Goal: Task Accomplishment & Management: Complete application form

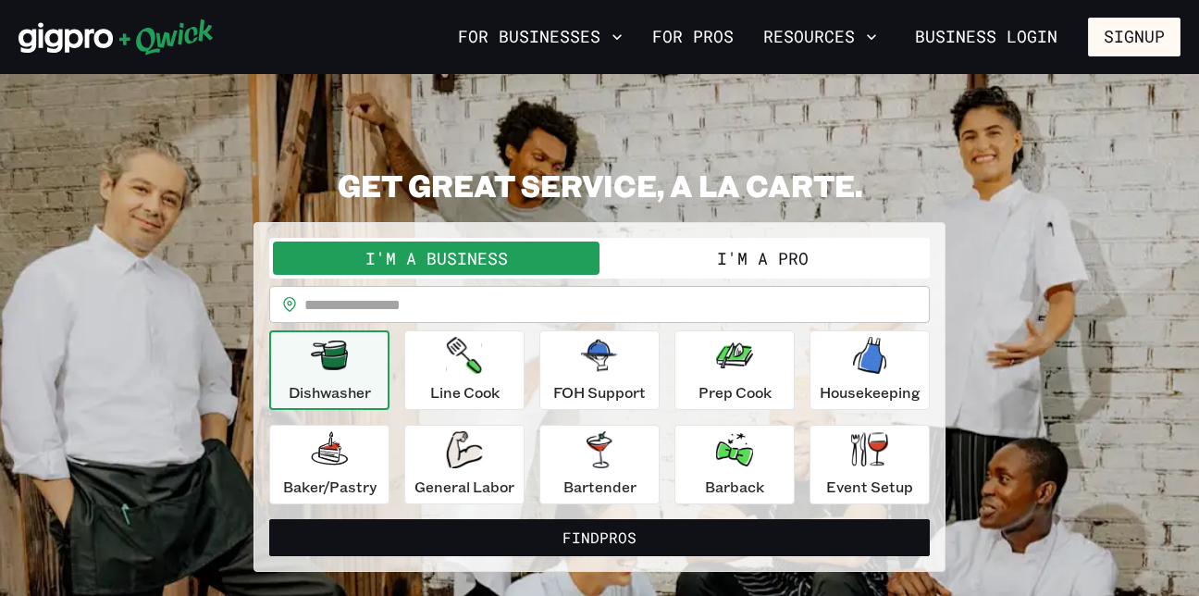
click at [769, 253] on button "I'm a Pro" at bounding box center [762, 257] width 326 height 33
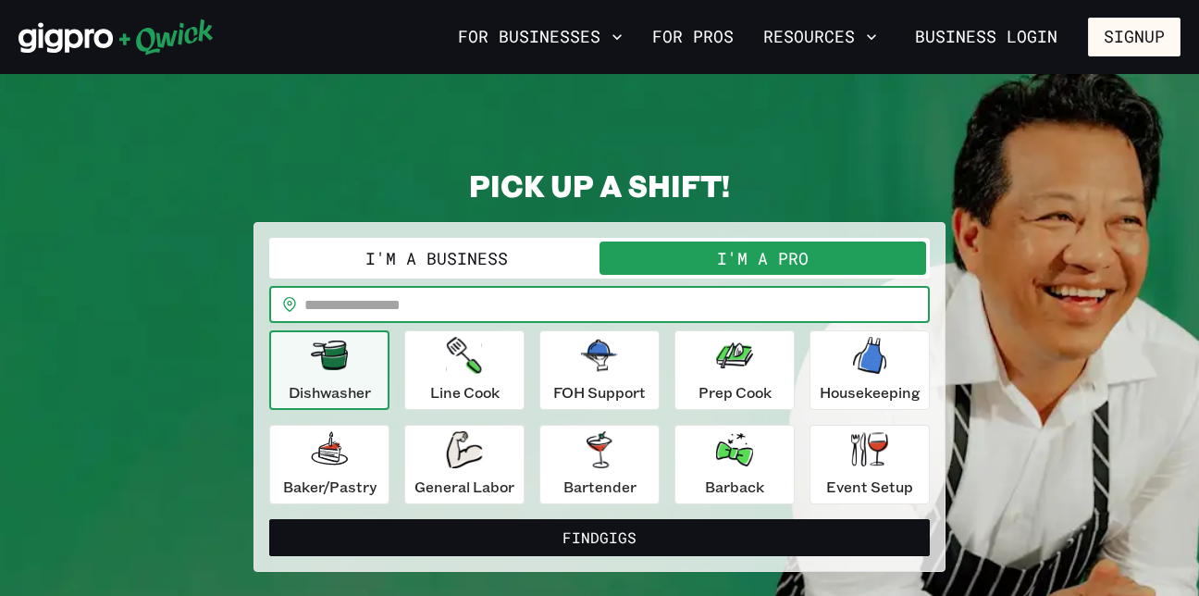
click at [403, 302] on input "text" at bounding box center [616, 304] width 625 height 37
type input "*****"
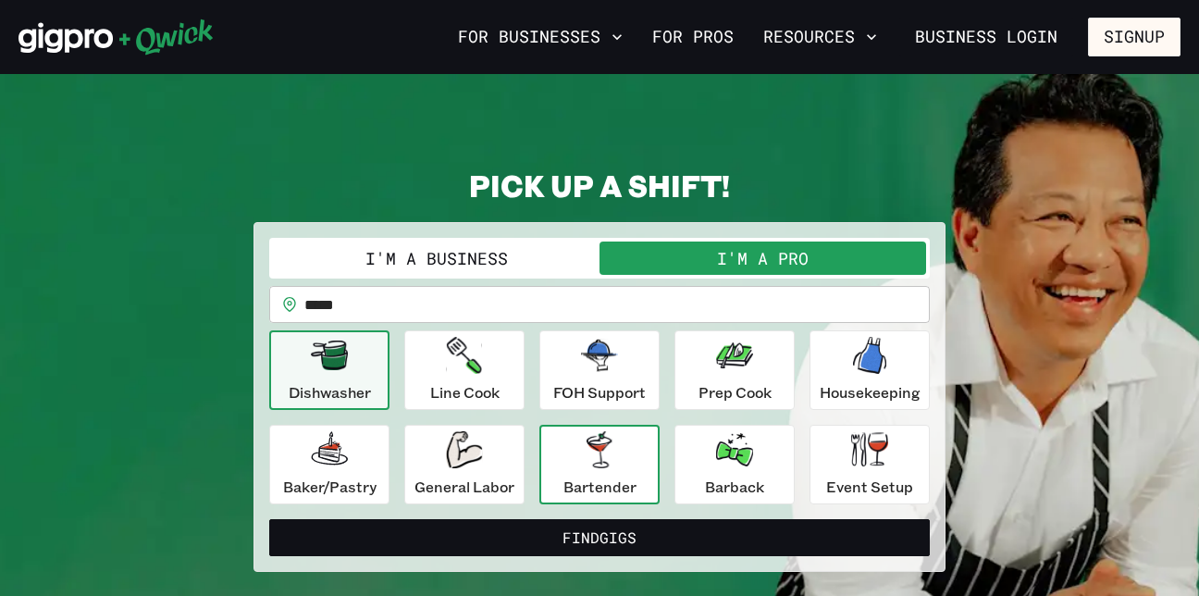
click at [612, 459] on icon "button" at bounding box center [599, 449] width 37 height 37
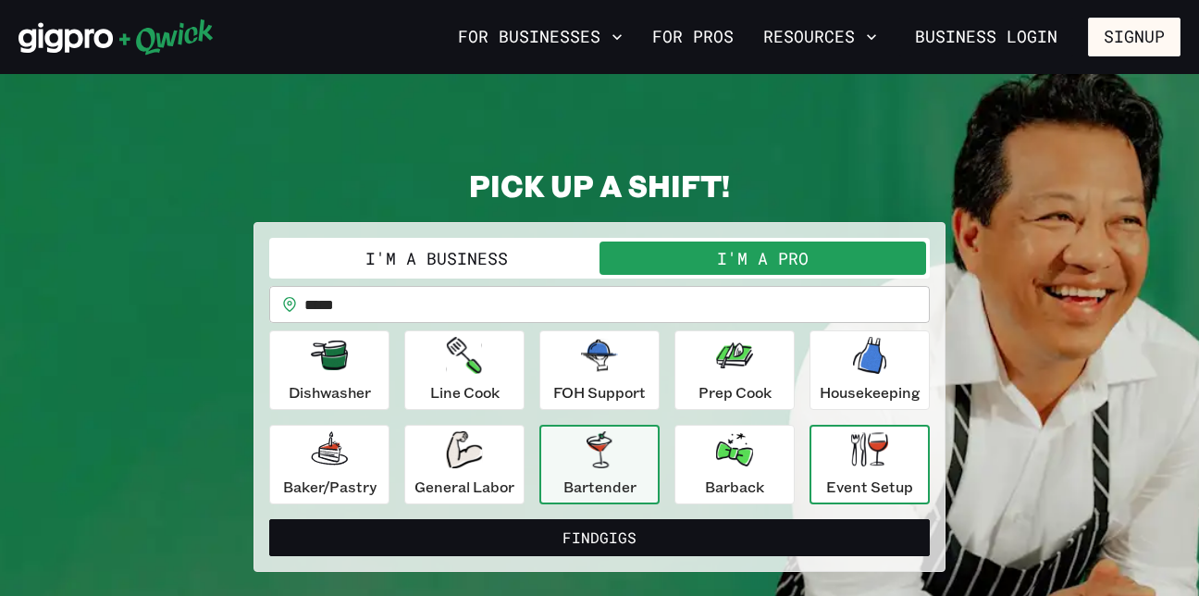
click at [884, 455] on icon "button" at bounding box center [869, 449] width 37 height 34
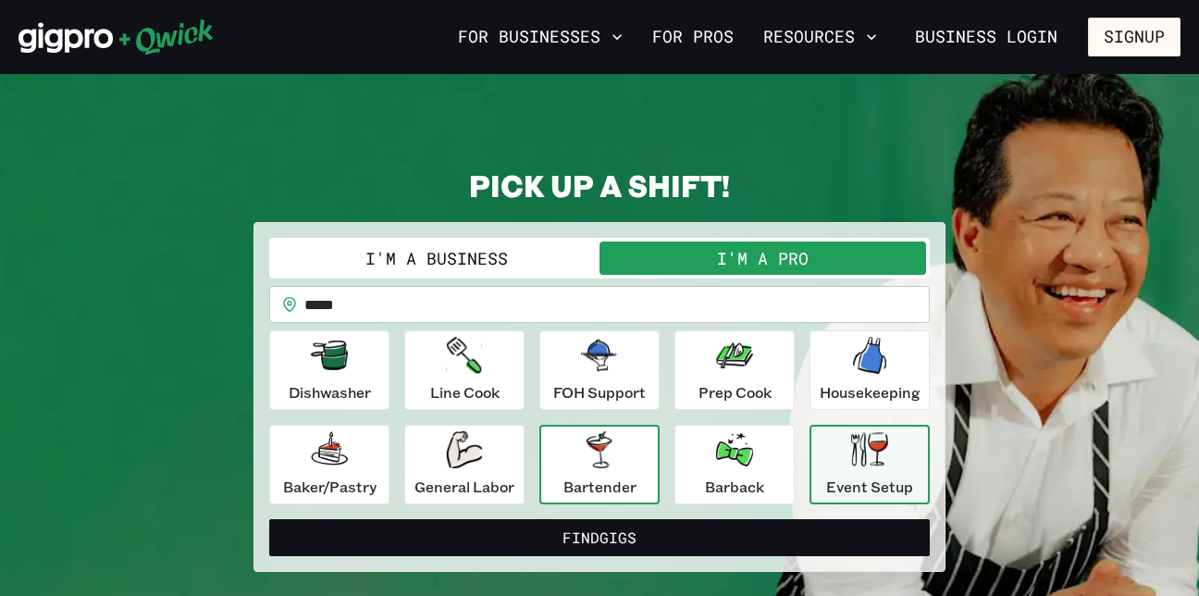
click at [614, 459] on icon "button" at bounding box center [599, 449] width 37 height 37
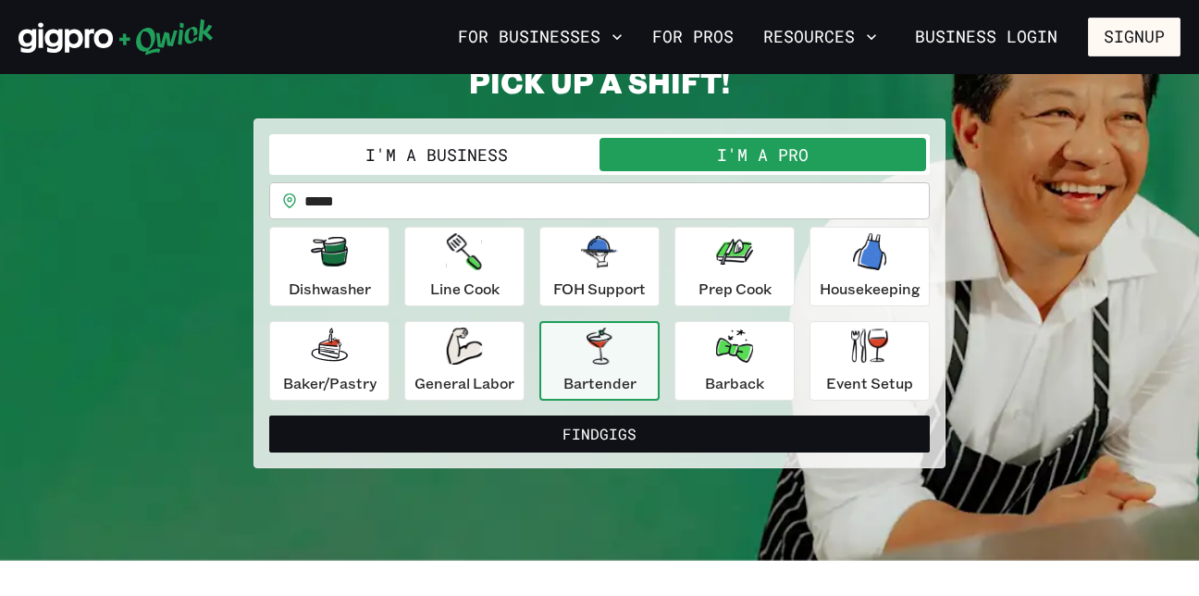
scroll to position [123, 0]
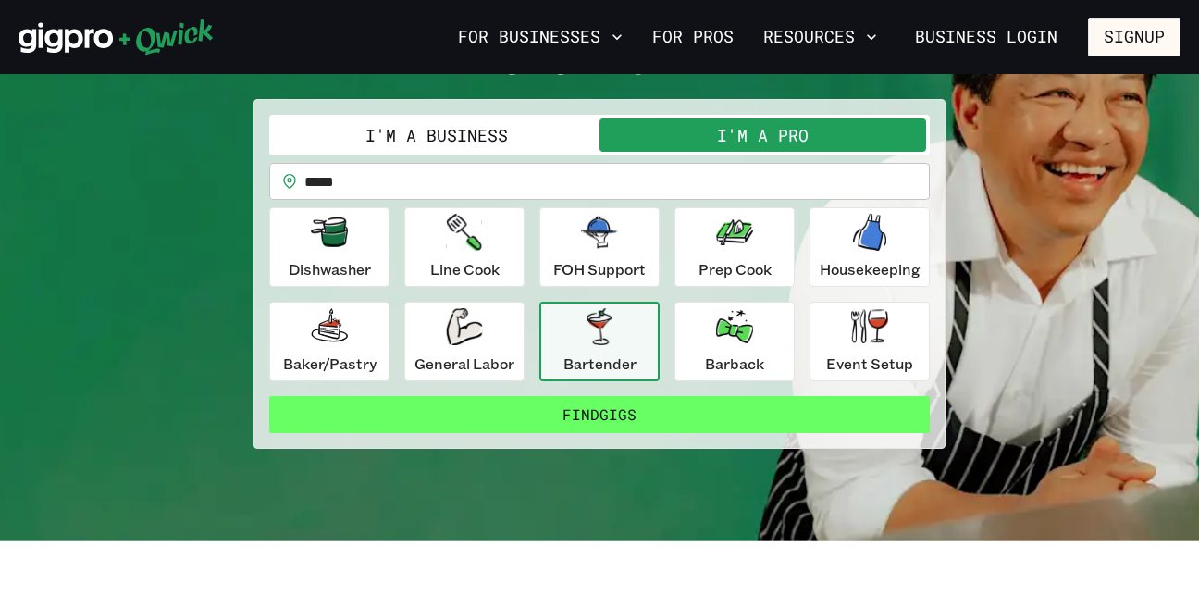
click at [596, 412] on button "Find Gigs" at bounding box center [599, 414] width 660 height 37
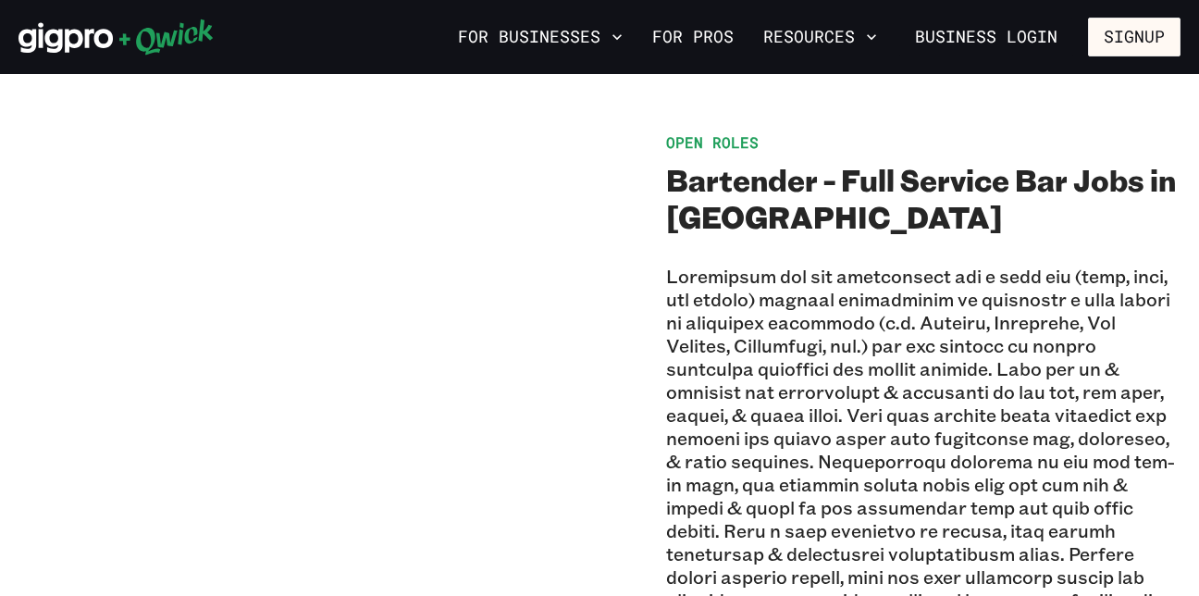
scroll to position [1017, 0]
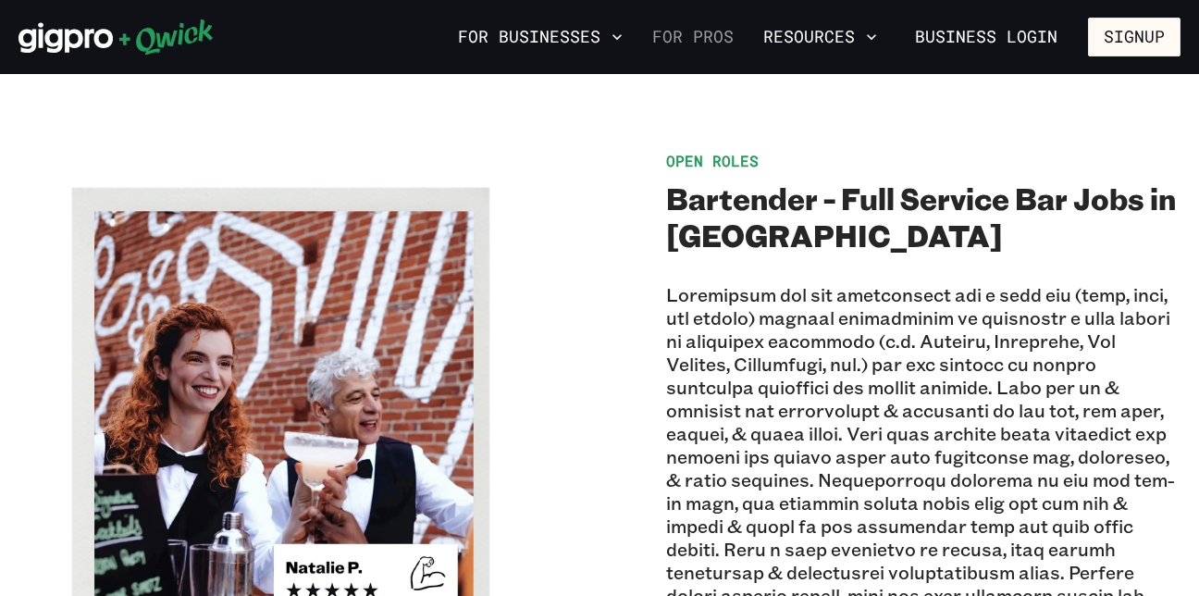
click at [696, 38] on link "For Pros" at bounding box center [693, 36] width 96 height 31
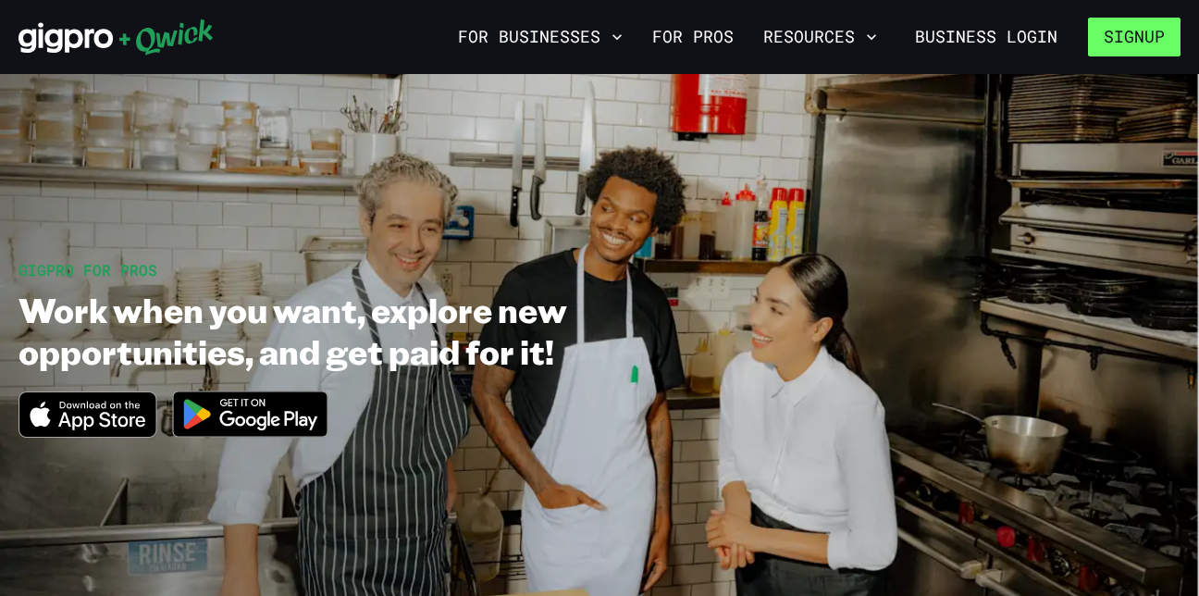
click at [1142, 35] on button "Signup" at bounding box center [1134, 37] width 92 height 39
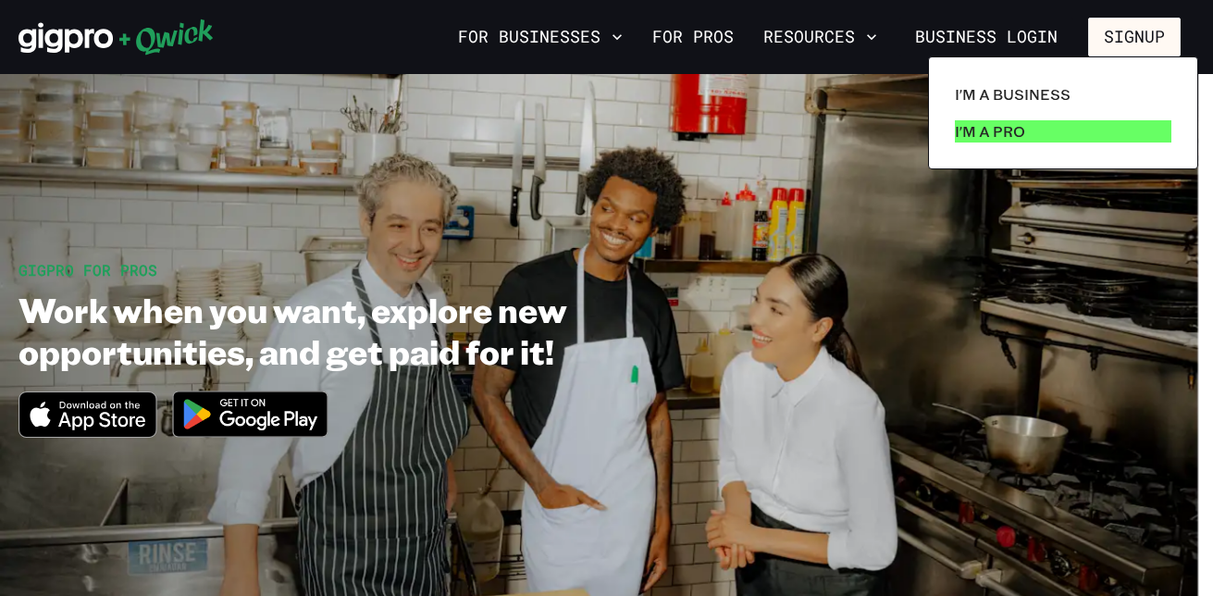
click at [1015, 127] on p "I'm a Pro" at bounding box center [989, 131] width 70 height 22
click at [1003, 132] on p "I'm a Pro" at bounding box center [989, 131] width 70 height 22
click at [260, 409] on div at bounding box center [606, 298] width 1213 height 596
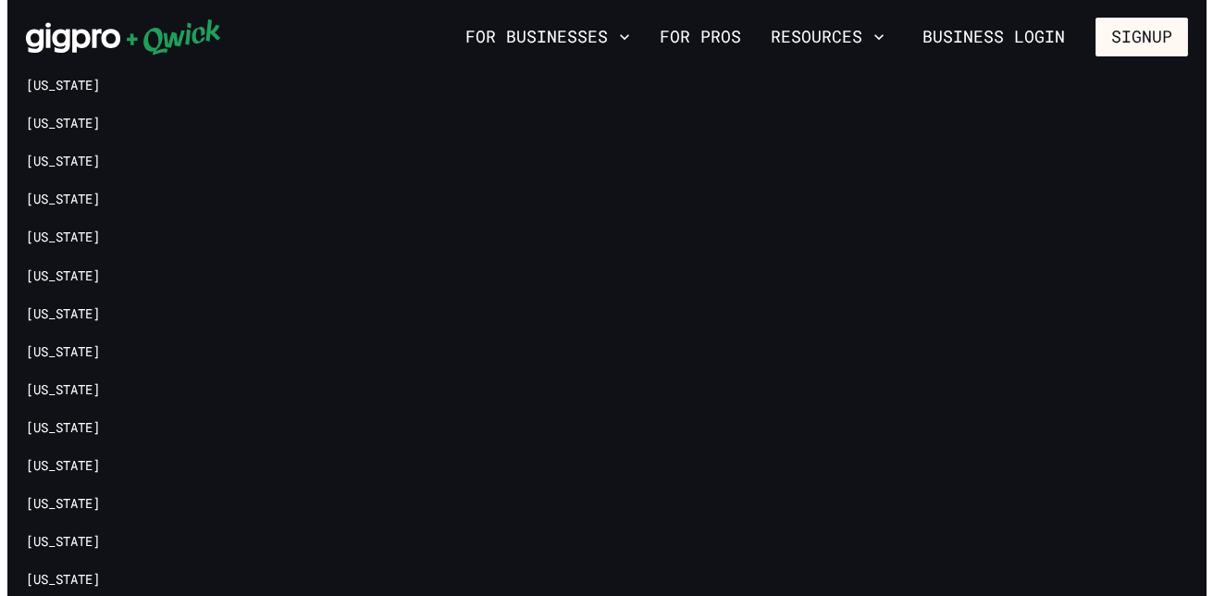
scroll to position [3977, 0]
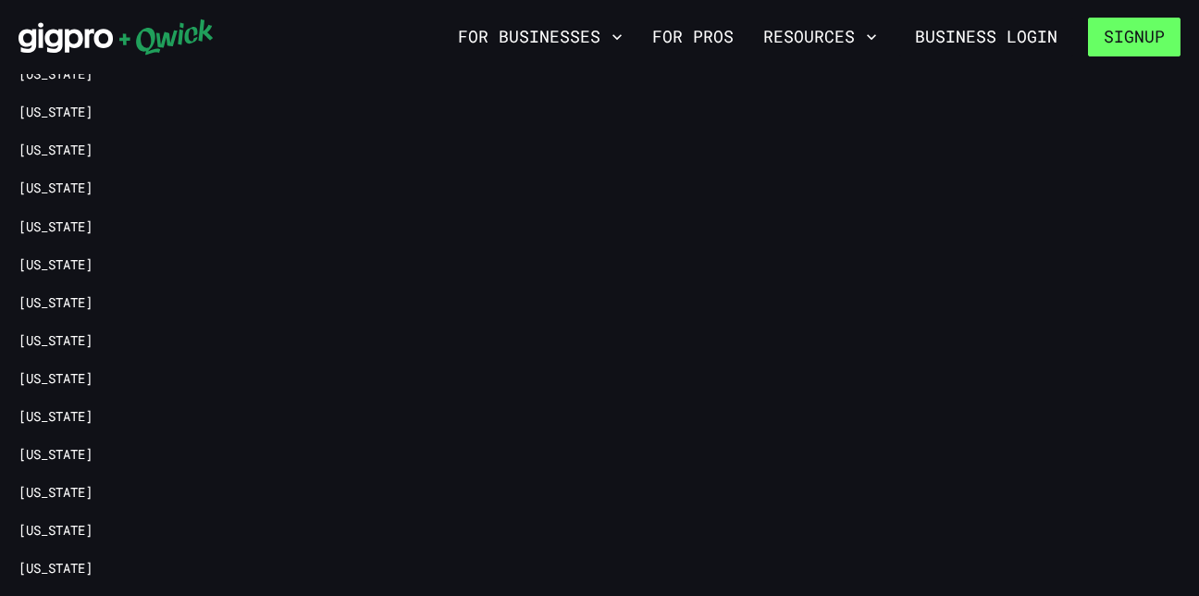
click at [1131, 34] on button "Signup" at bounding box center [1134, 37] width 92 height 39
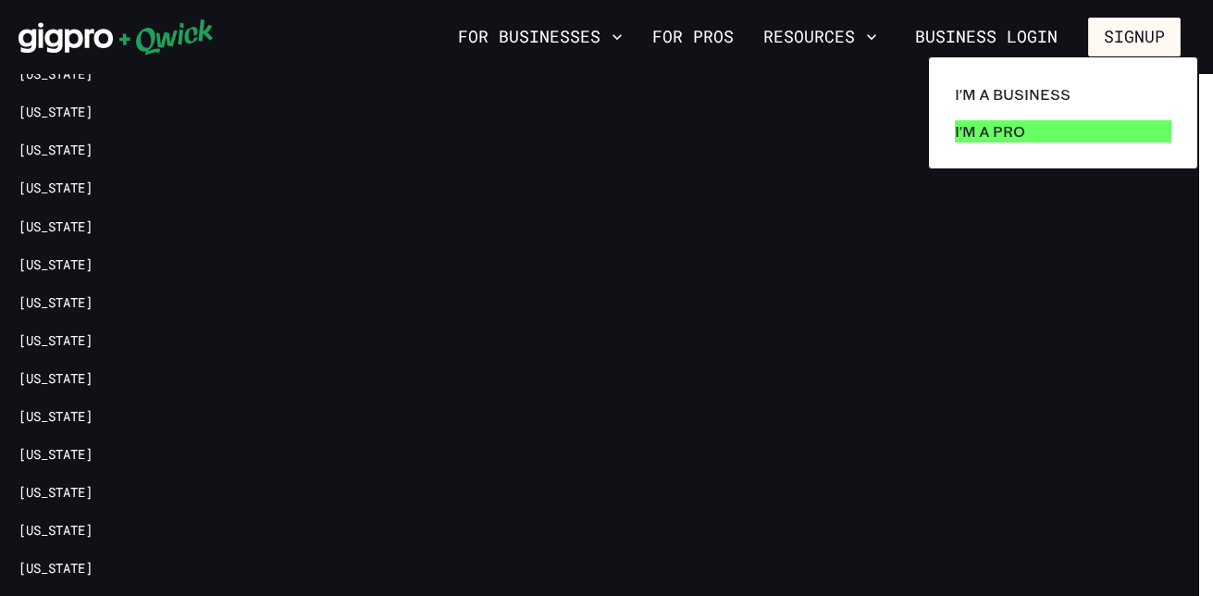
click at [1008, 130] on p "I'm a Pro" at bounding box center [989, 131] width 70 height 22
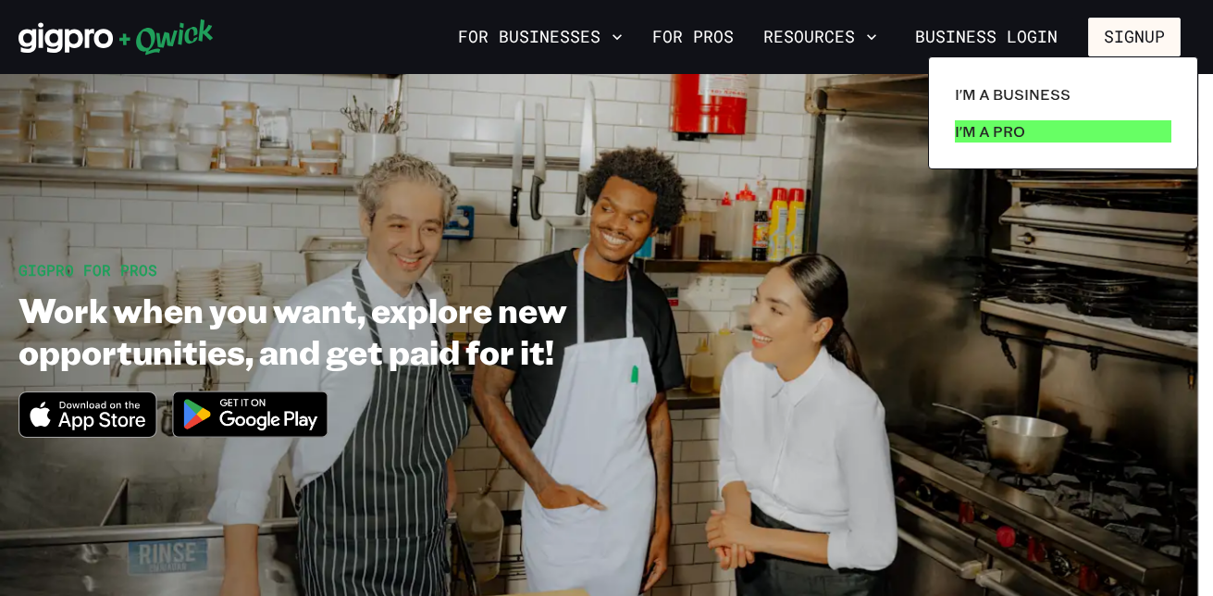
click at [1008, 130] on p "I'm a Pro" at bounding box center [989, 131] width 70 height 22
click at [986, 124] on p "I'm a Pro" at bounding box center [989, 131] width 70 height 22
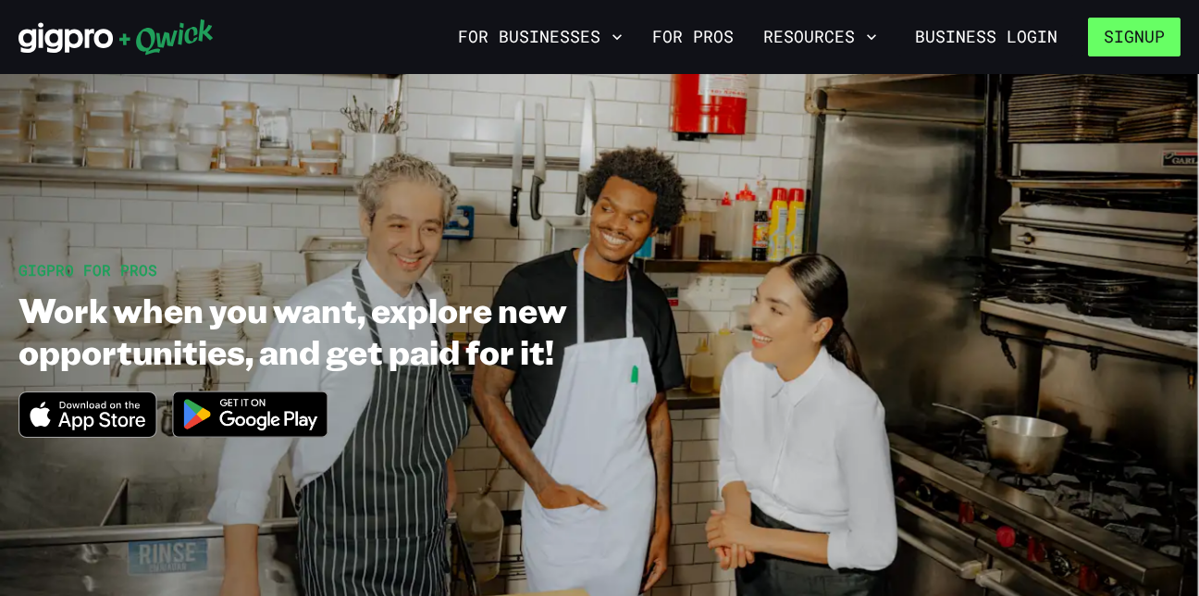
click at [1134, 35] on button "Signup" at bounding box center [1134, 37] width 92 height 39
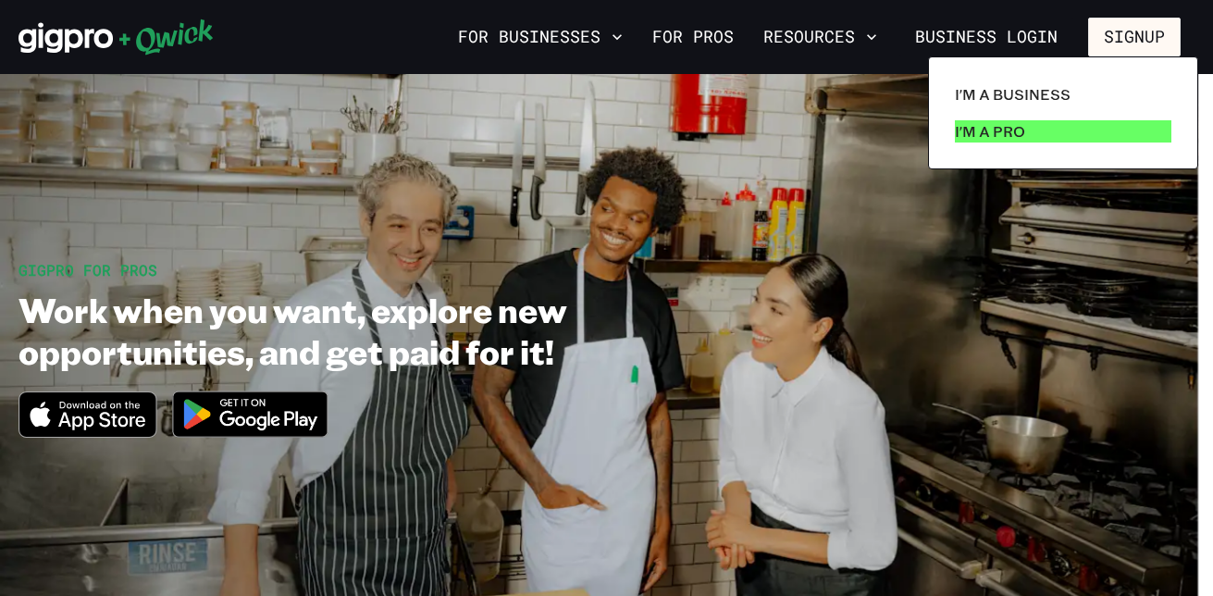
click at [1018, 132] on p "I'm a Pro" at bounding box center [989, 131] width 70 height 22
click at [1017, 132] on p "I'm a Pro" at bounding box center [989, 131] width 70 height 22
